Goal: Information Seeking & Learning: Learn about a topic

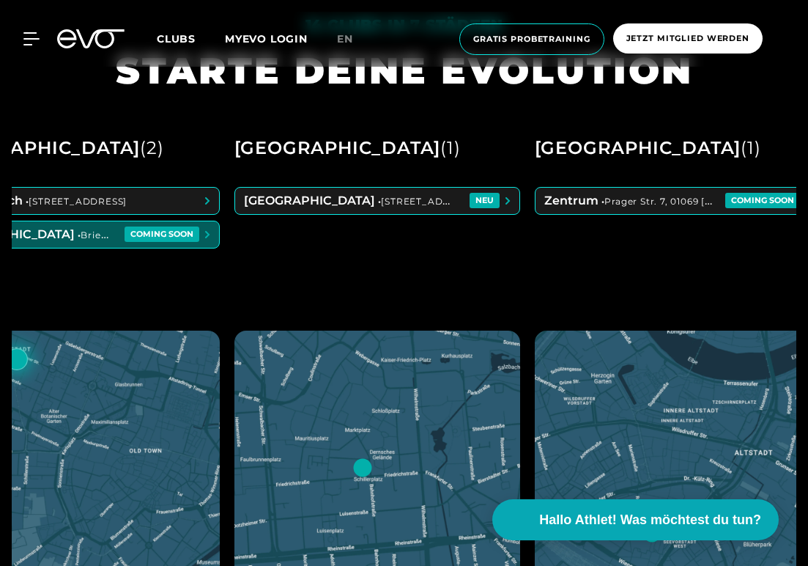
scroll to position [0, 953]
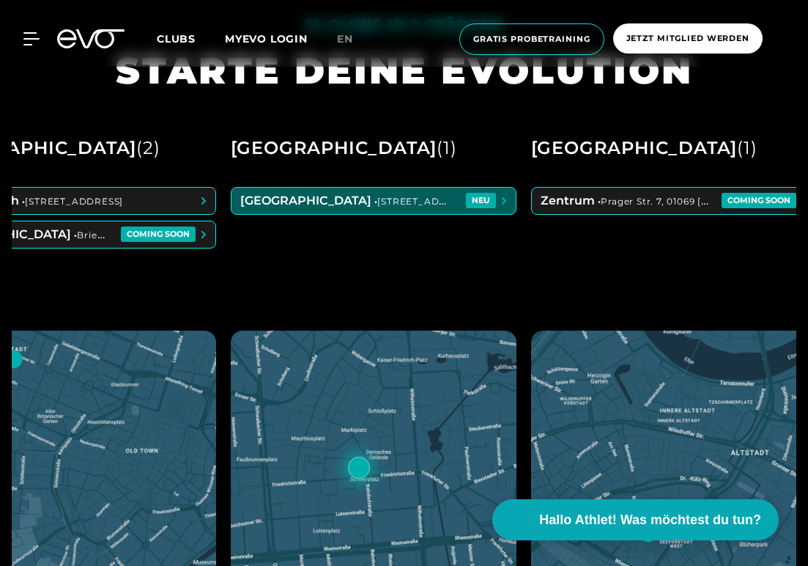
click at [485, 199] on span at bounding box center [374, 201] width 284 height 26
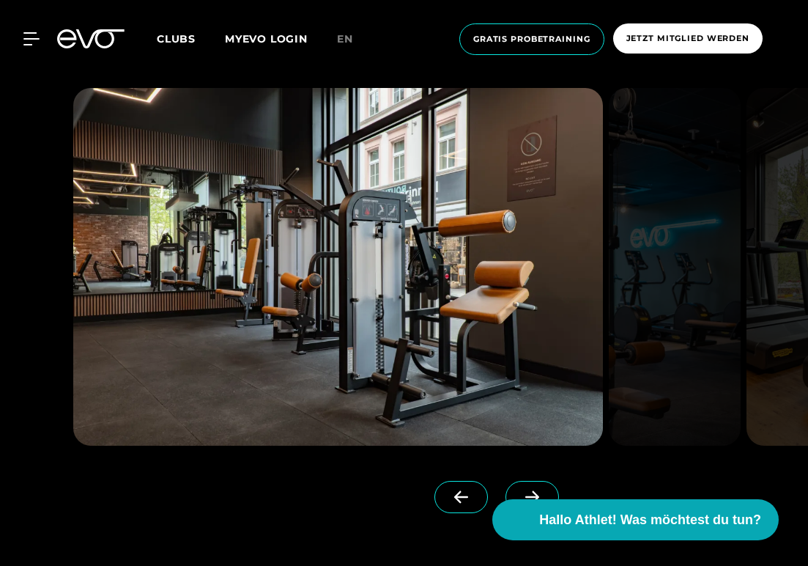
scroll to position [1590, 0]
click at [517, 481] on span at bounding box center [533, 497] width 54 height 32
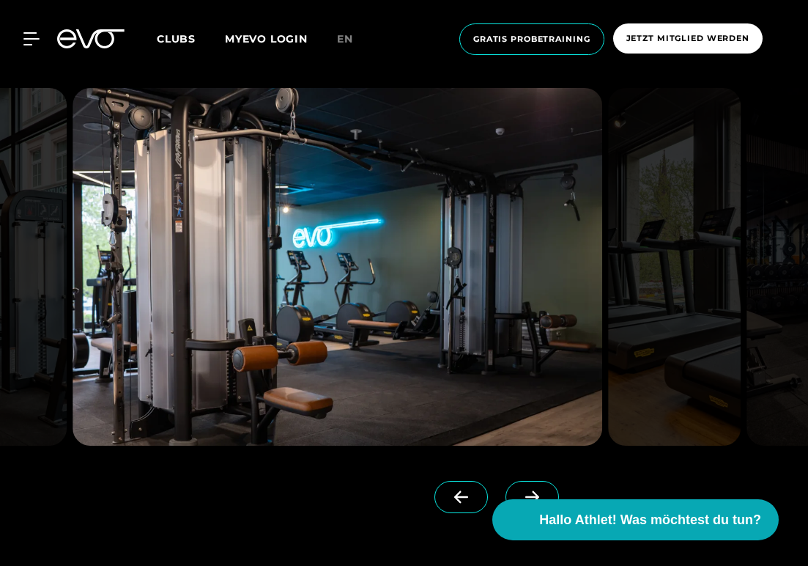
click at [515, 481] on span at bounding box center [533, 497] width 54 height 32
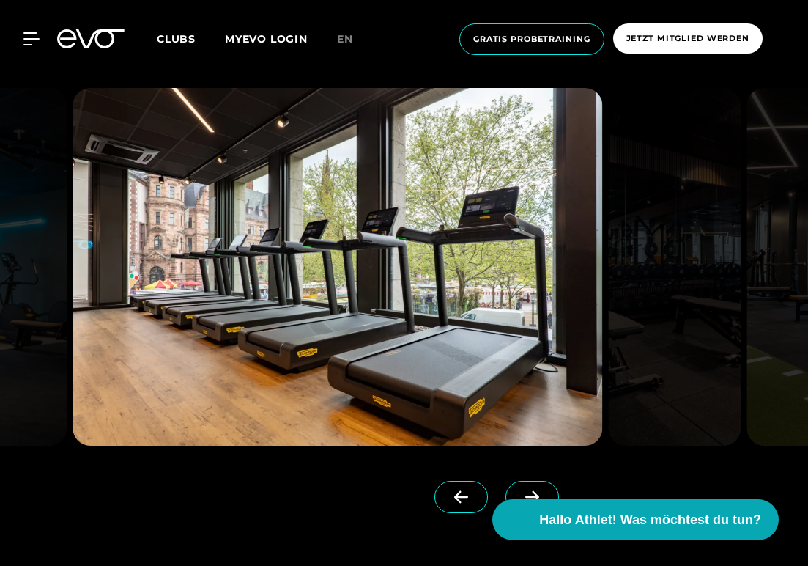
click at [515, 481] on span at bounding box center [533, 497] width 54 height 32
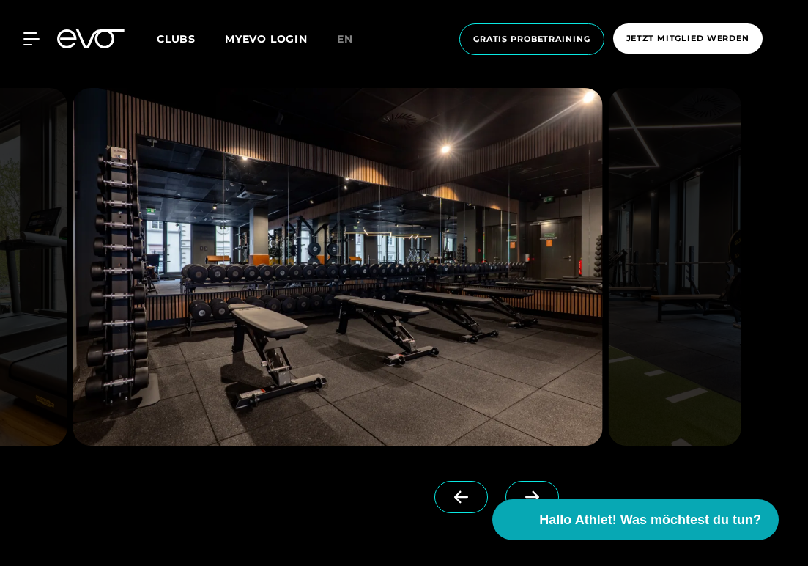
click at [515, 481] on span at bounding box center [533, 497] width 54 height 32
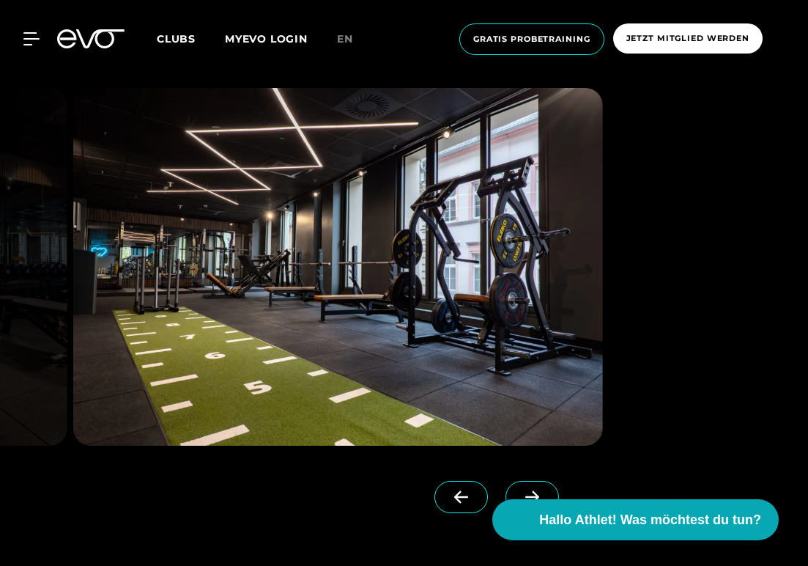
click at [446, 483] on span at bounding box center [462, 497] width 54 height 32
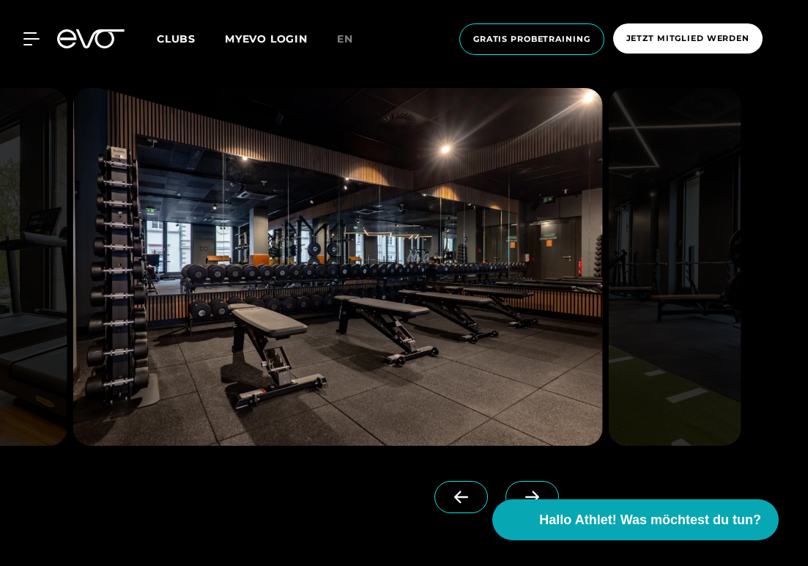
click at [541, 484] on span at bounding box center [533, 497] width 54 height 32
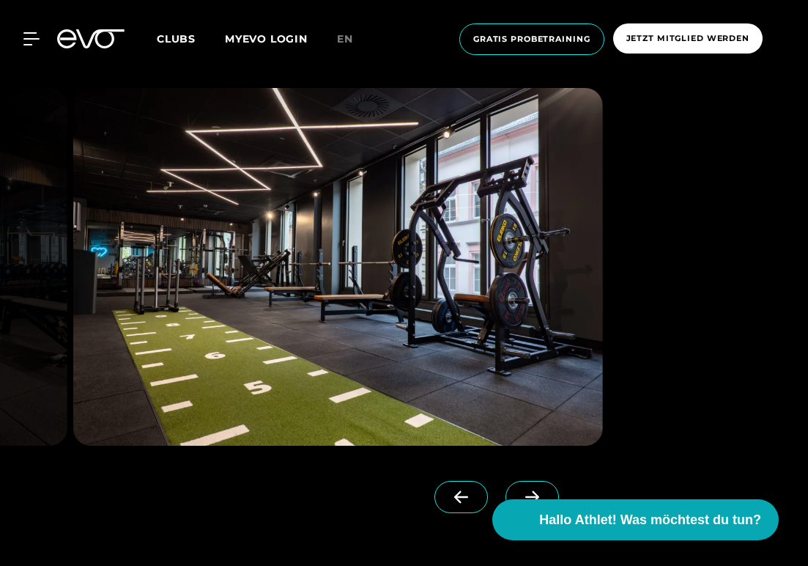
click at [541, 484] on span at bounding box center [533, 497] width 54 height 32
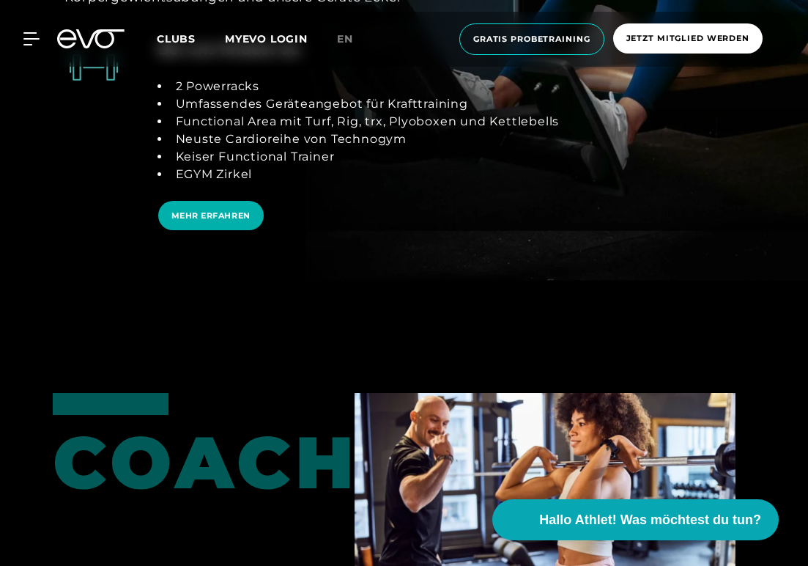
scroll to position [2993, 0]
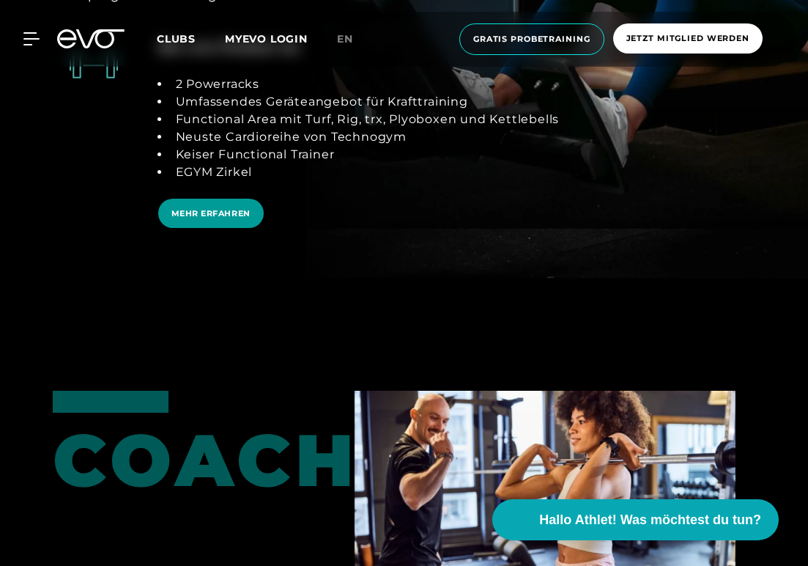
click at [202, 210] on span "MEHR ERFAHREN" at bounding box center [211, 213] width 79 height 12
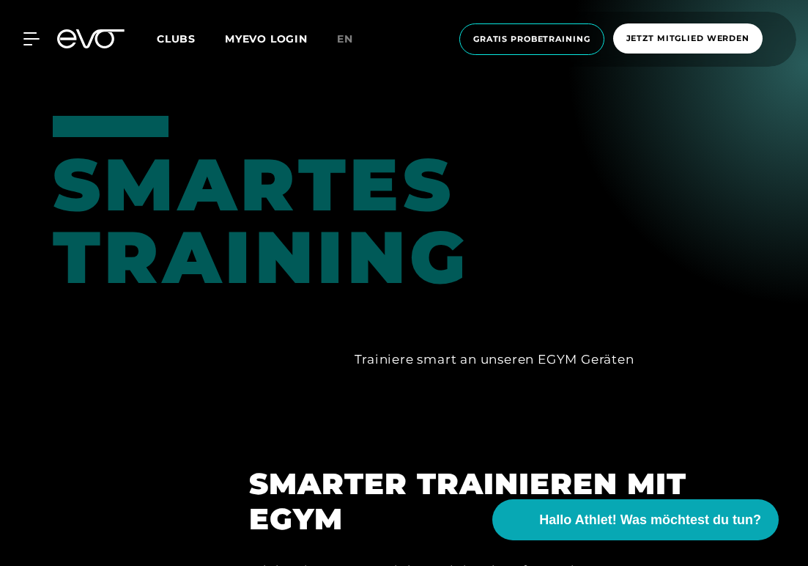
scroll to position [1156, 0]
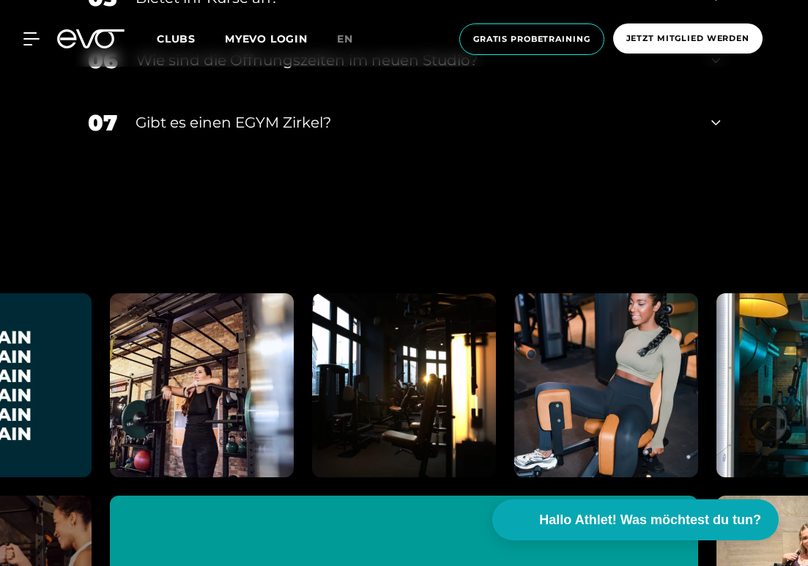
scroll to position [5997, 0]
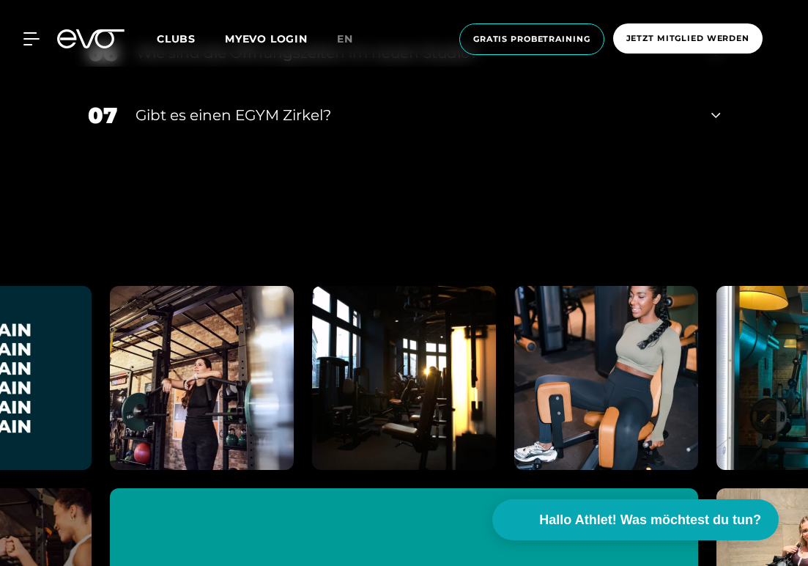
click at [400, 104] on div "Gibt es einen EGYM Zirkel?" at bounding box center [415, 115] width 559 height 22
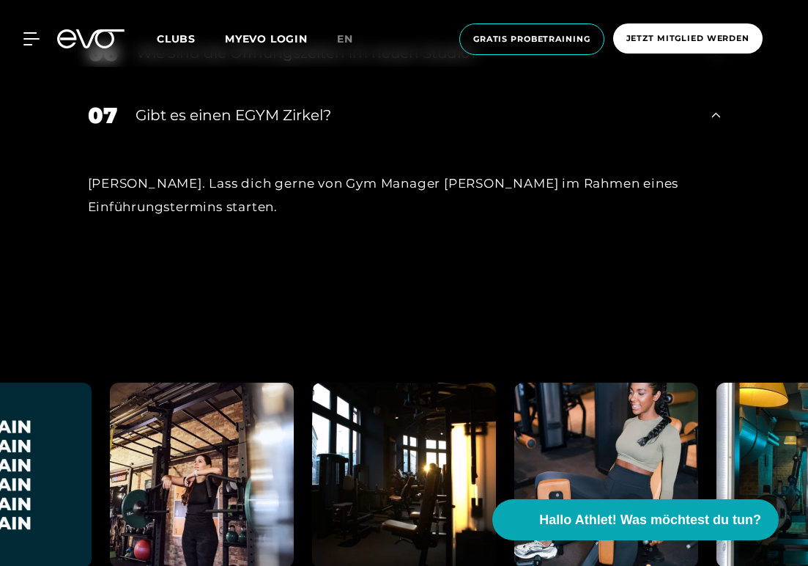
click at [427, 229] on div "01 Gehe ich mit der Anmeldung tatsächlich kein Risiko ein und kann noch währen …" at bounding box center [404, 8] width 663 height 618
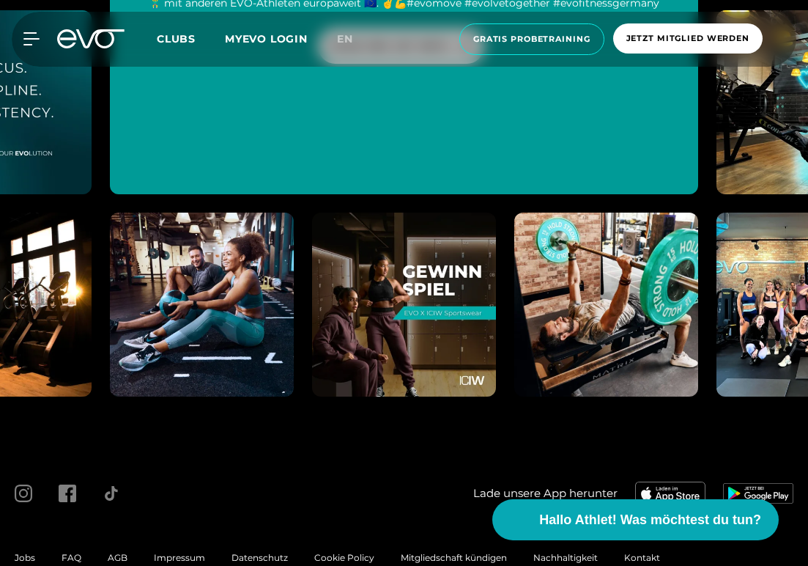
scroll to position [6774, 0]
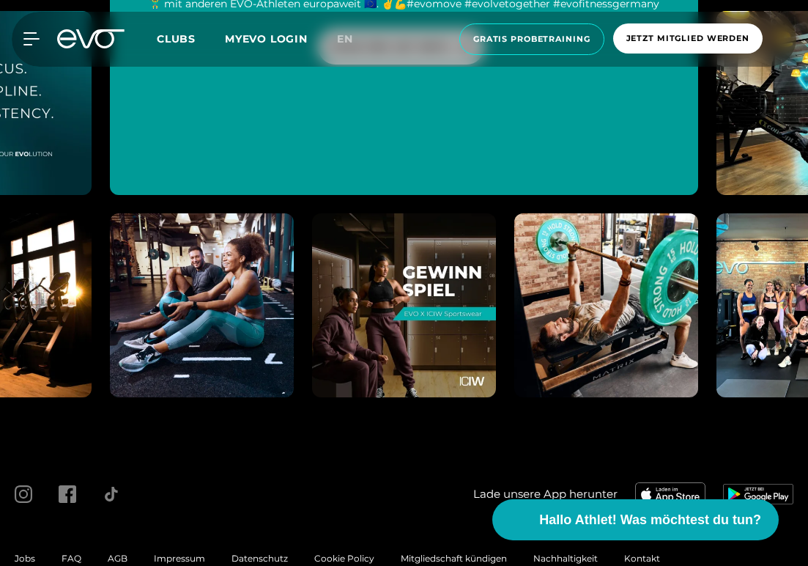
click at [29, 553] on span "Jobs" at bounding box center [25, 558] width 21 height 11
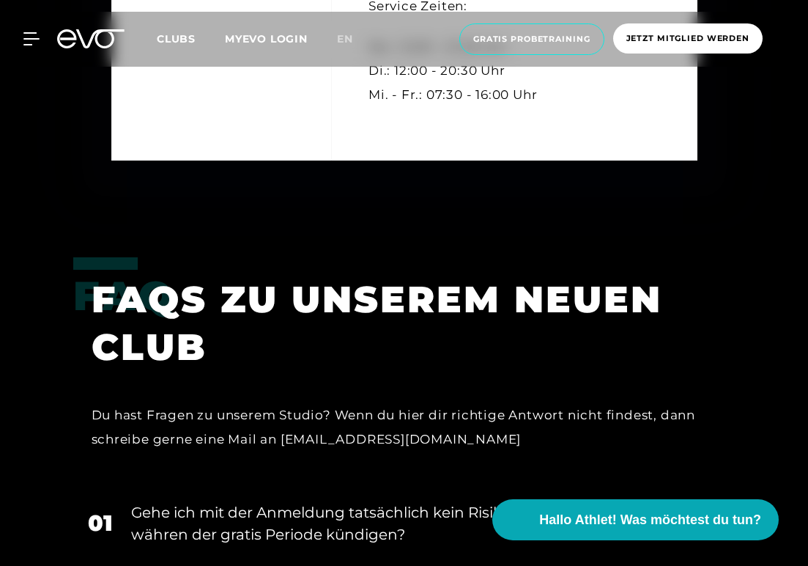
scroll to position [4547, 0]
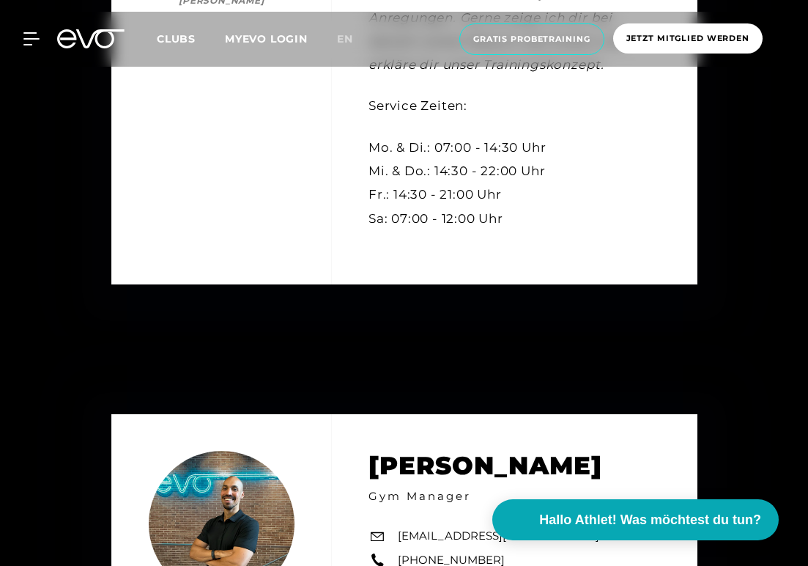
click at [270, 42] on link "MYEVO LOGIN" at bounding box center [266, 38] width 83 height 13
click at [40, 37] on div "MyEVO Login Über EVO Mitgliedschaften Probetraining TAGESPASS EVO Studios [GEOG…" at bounding box center [22, 38] width 51 height 13
click at [32, 37] on icon at bounding box center [33, 38] width 21 height 13
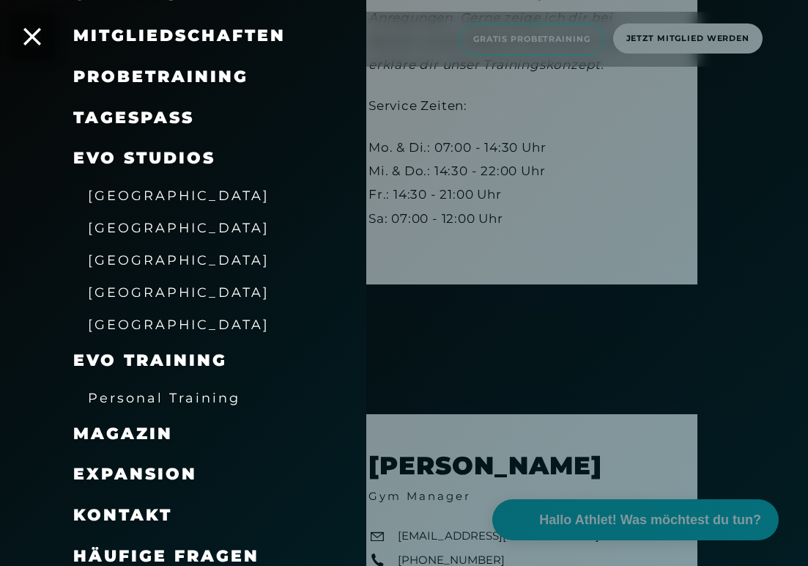
scroll to position [4577, 0]
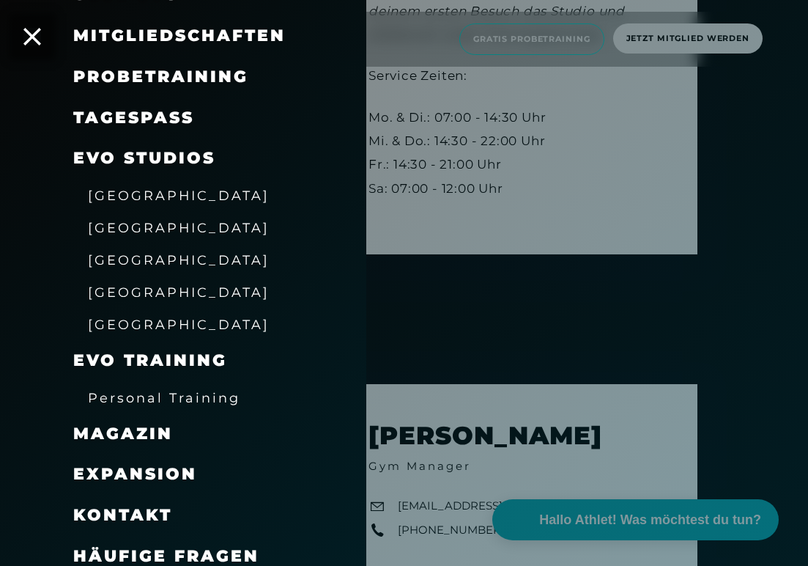
click at [142, 424] on span "Magazin" at bounding box center [123, 434] width 100 height 20
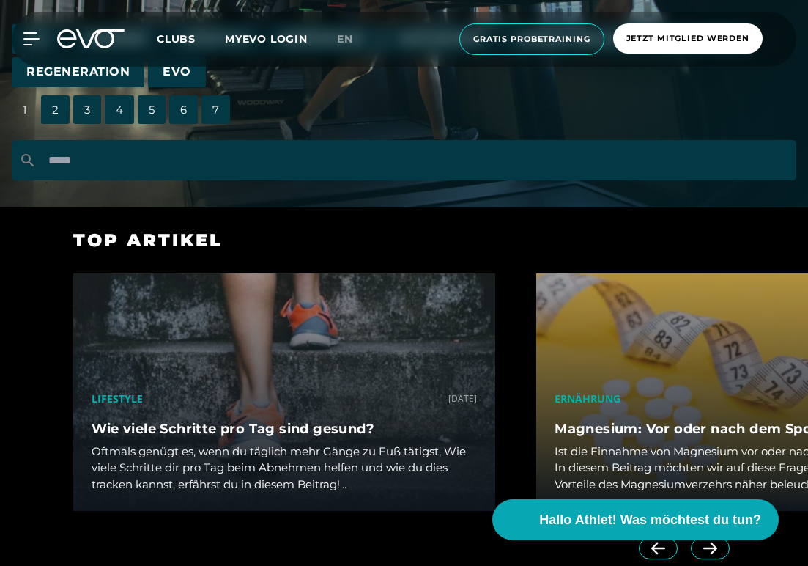
scroll to position [262, 0]
click at [22, 40] on div at bounding box center [23, 38] width 44 height 13
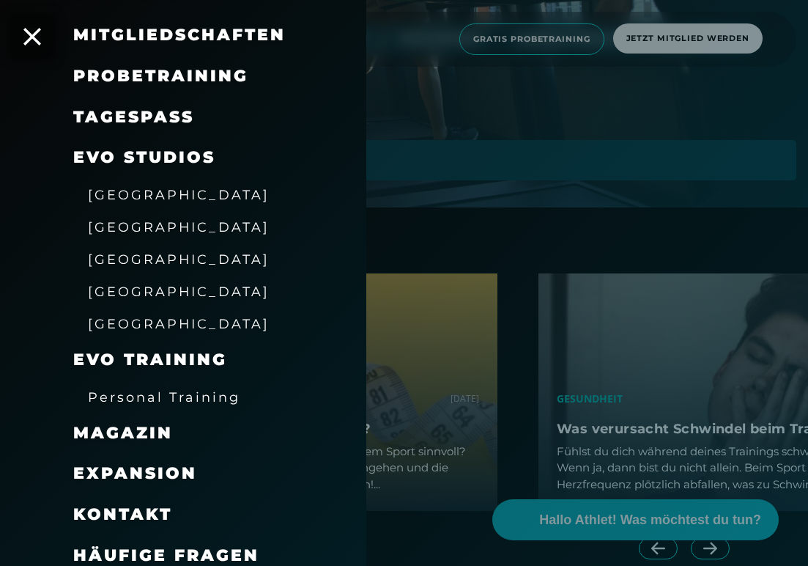
scroll to position [140, 0]
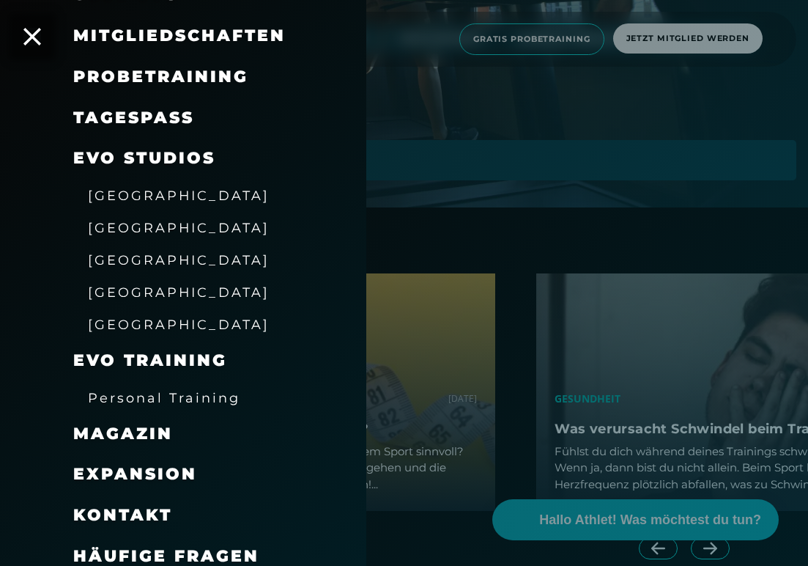
click at [163, 473] on span "Expansion" at bounding box center [135, 474] width 124 height 20
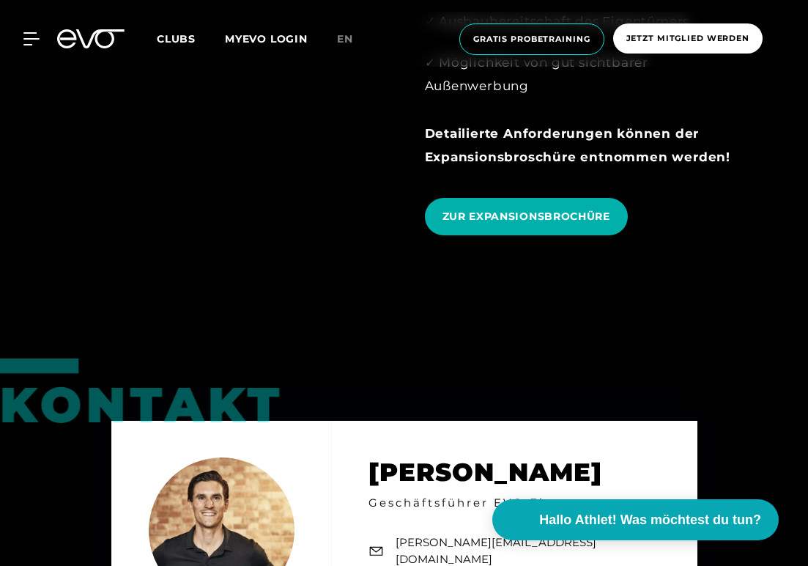
scroll to position [1966, 0]
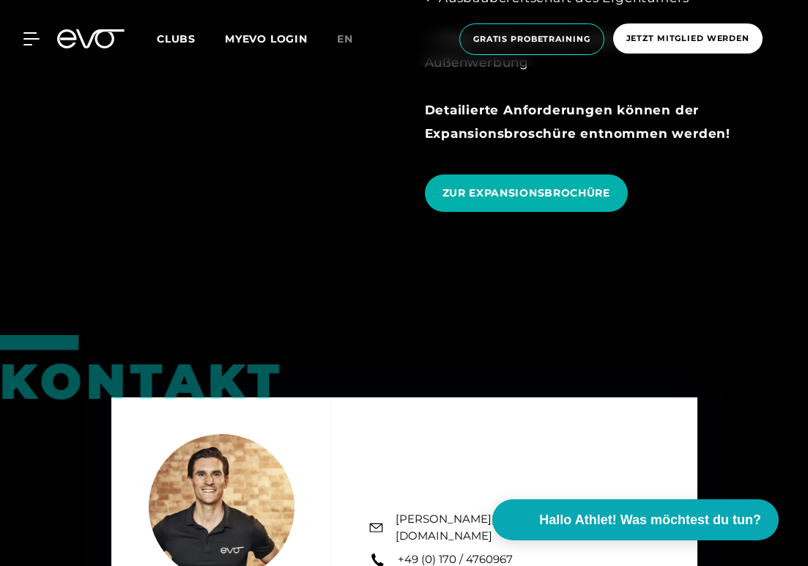
click at [453, 163] on div "ZUR EXPANSIONSBROCHÜRE" at bounding box center [580, 192] width 311 height 59
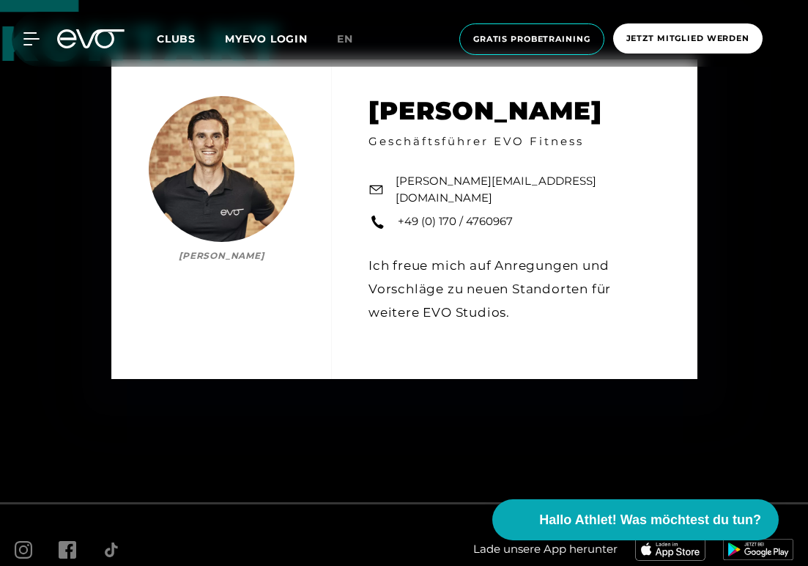
scroll to position [2303, 0]
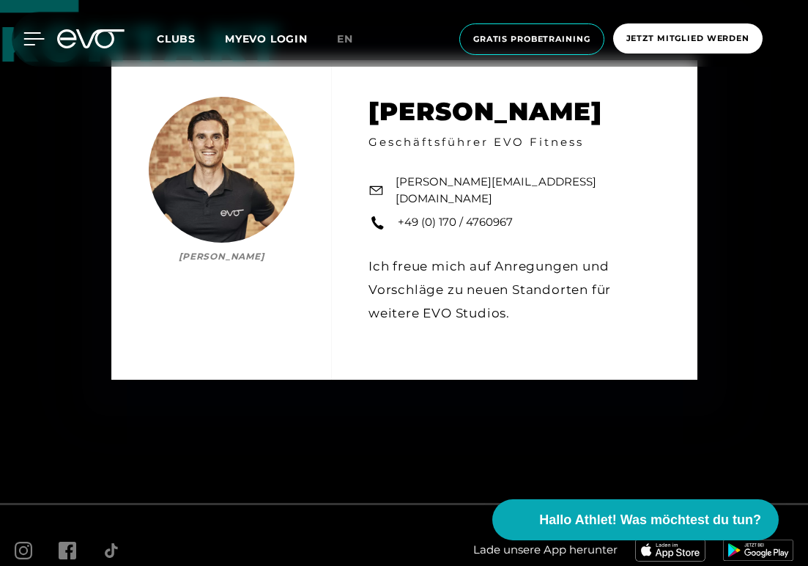
click at [26, 43] on icon at bounding box center [33, 38] width 21 height 13
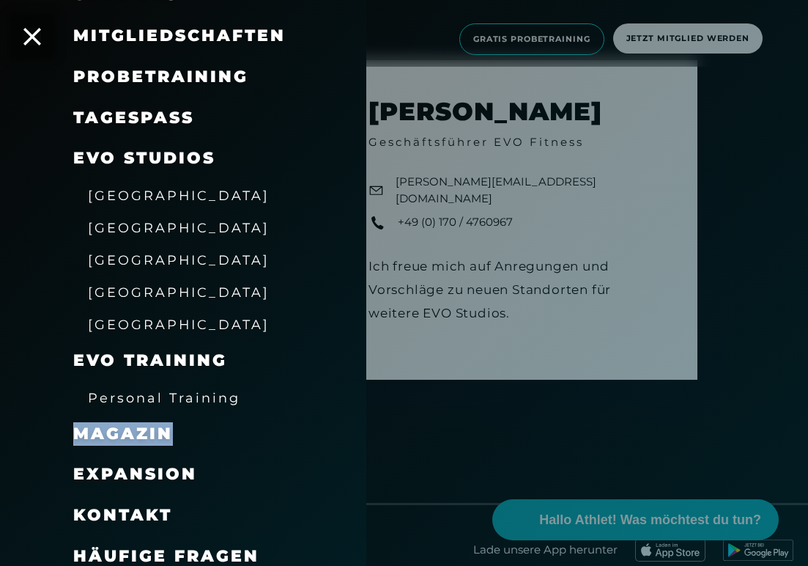
drag, startPoint x: 203, startPoint y: 459, endPoint x: 191, endPoint y: 543, distance: 85.2
click at [191, 546] on span "Häufige Fragen" at bounding box center [166, 556] width 186 height 20
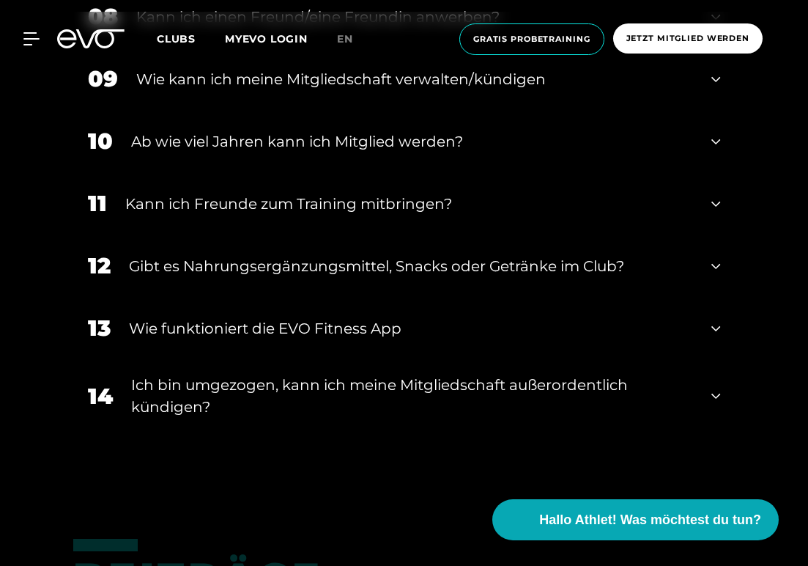
scroll to position [1146, 0]
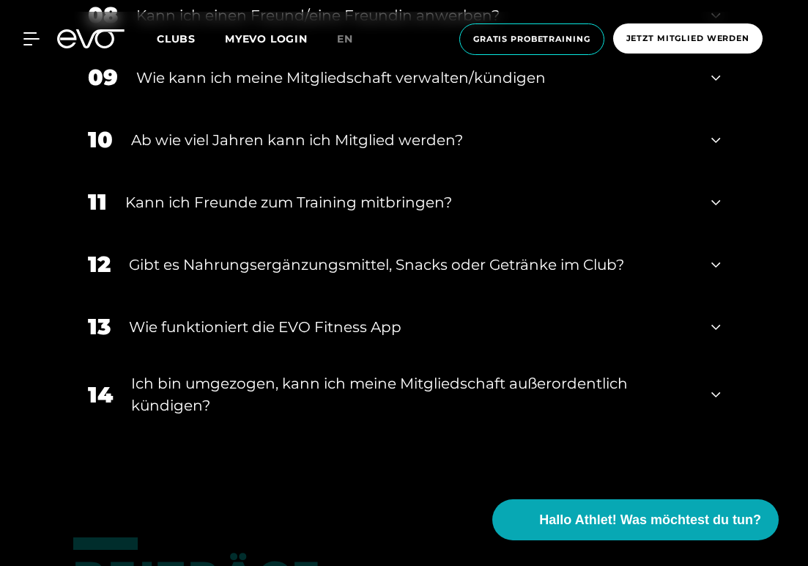
click at [443, 183] on div "11 Kann ich Freunde zum Training mitbringen?" at bounding box center [404, 202] width 663 height 62
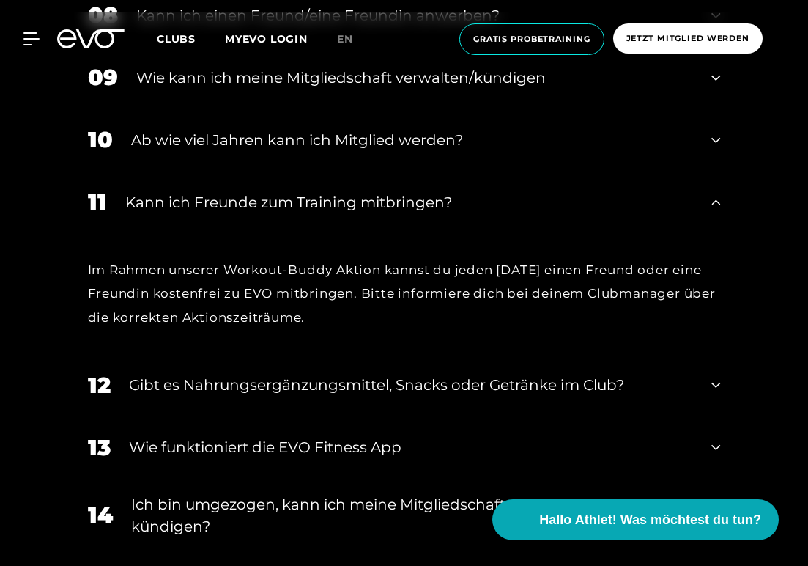
click at [443, 191] on div "Kann ich Freunde zum Training mitbringen?" at bounding box center [409, 202] width 569 height 22
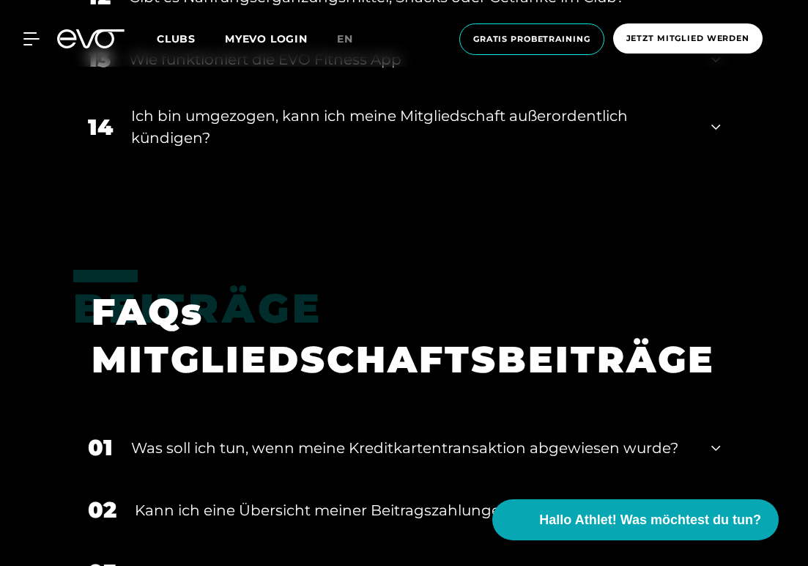
scroll to position [1387, 0]
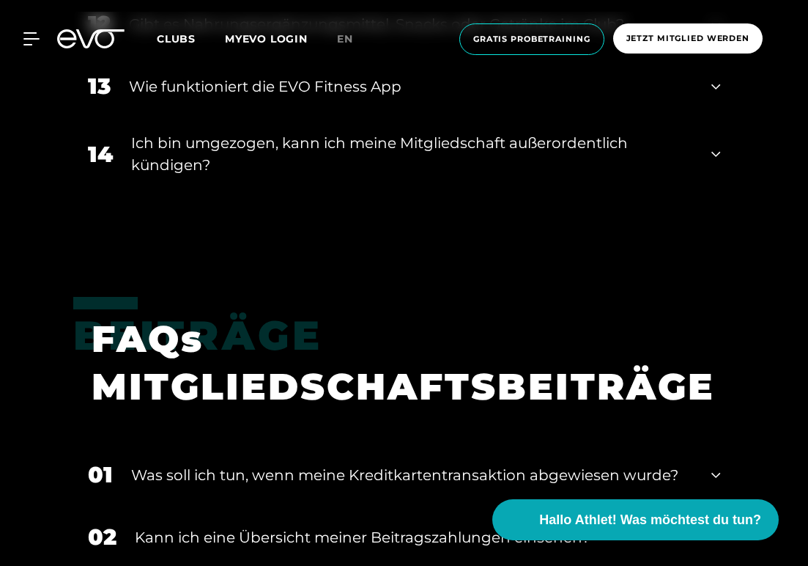
click at [404, 163] on div "Ich bin umgezogen, kann ich meine Mitgliedschaft außerordentlich kündigen?" at bounding box center [412, 154] width 563 height 44
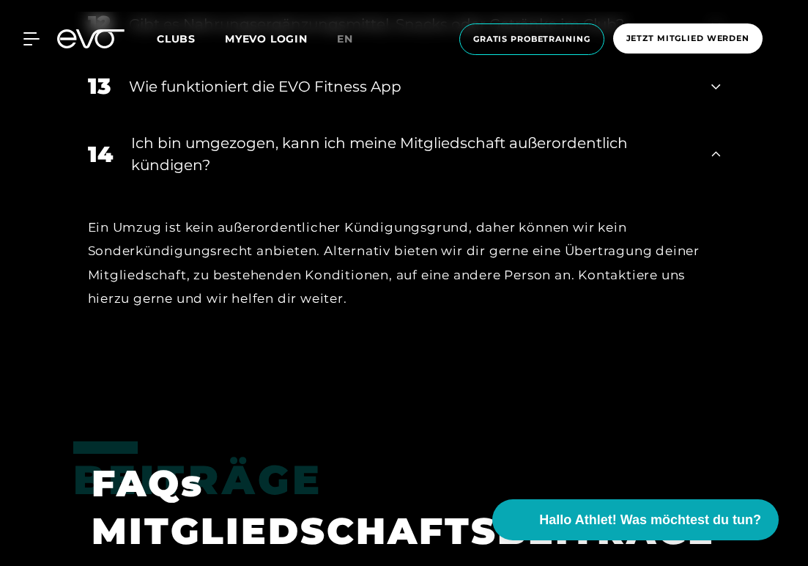
click at [393, 145] on div "Ich bin umgezogen, kann ich meine Mitgliedschaft außerordentlich kündigen?" at bounding box center [412, 154] width 563 height 44
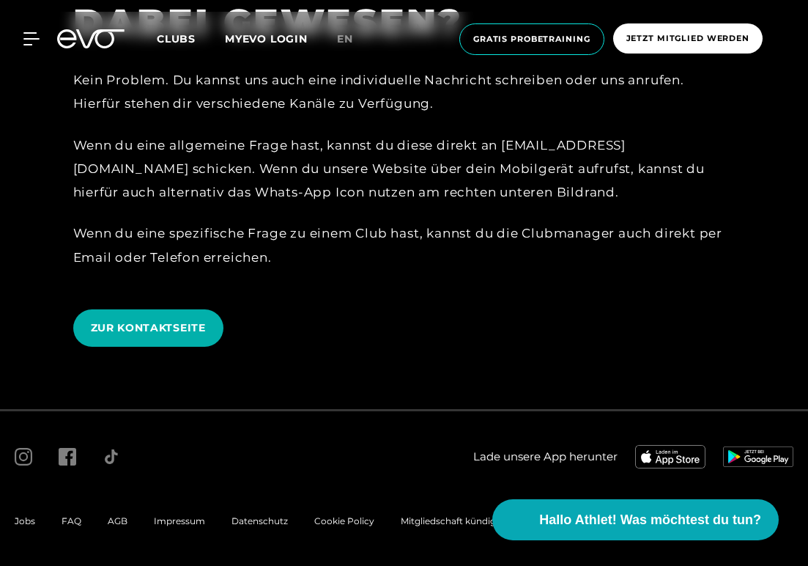
scroll to position [3300, 0]
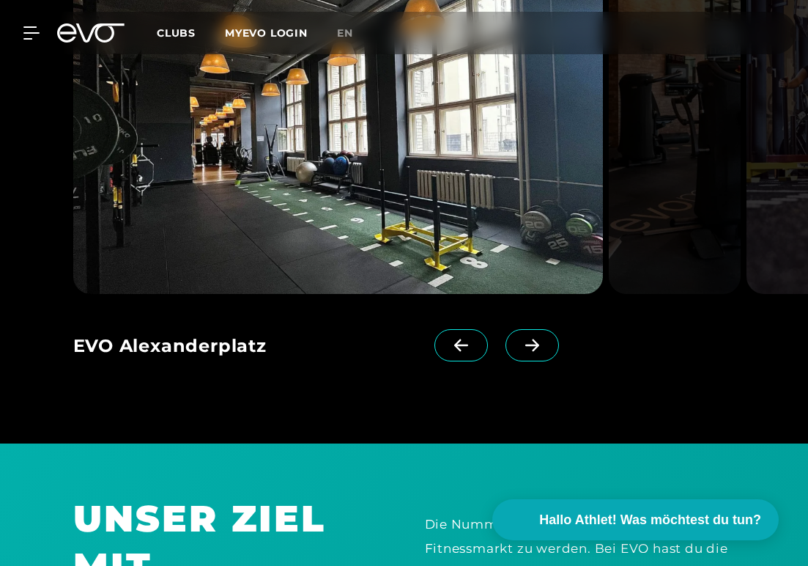
scroll to position [1341, 1]
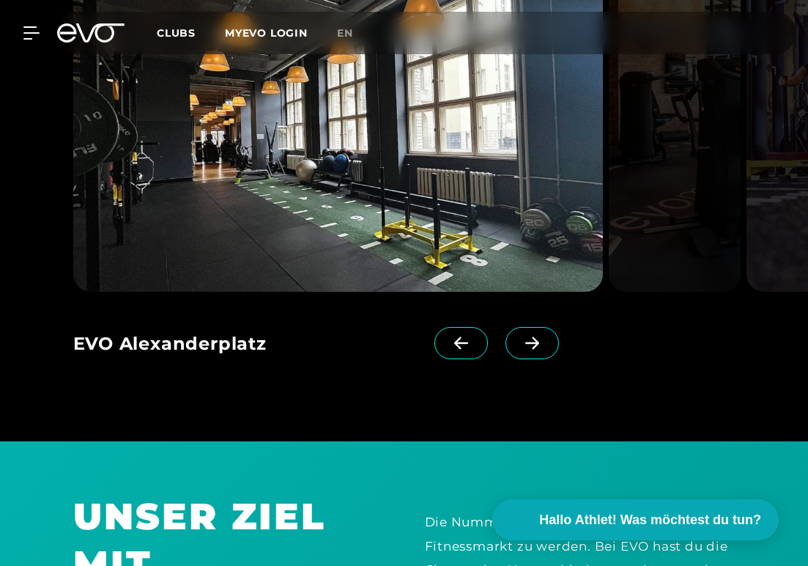
click at [524, 336] on icon at bounding box center [533, 342] width 26 height 13
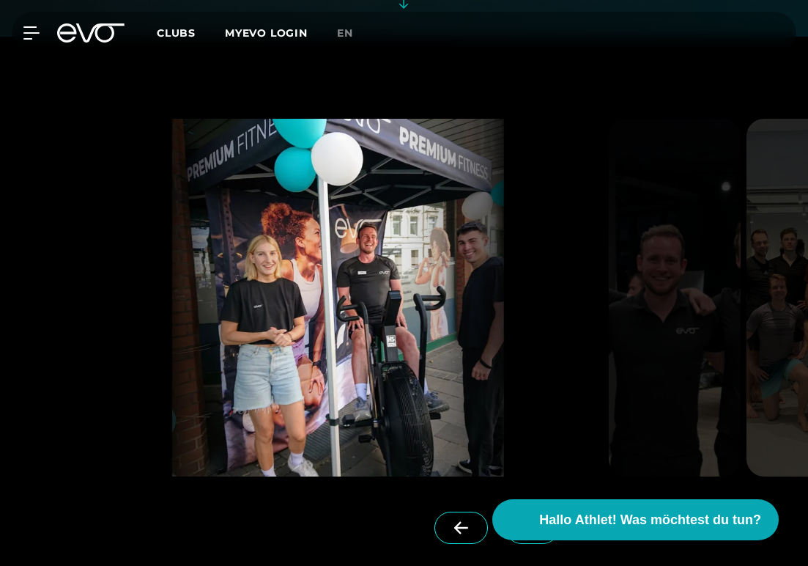
scroll to position [3318, 0]
